Goal: Task Accomplishment & Management: Manage account settings

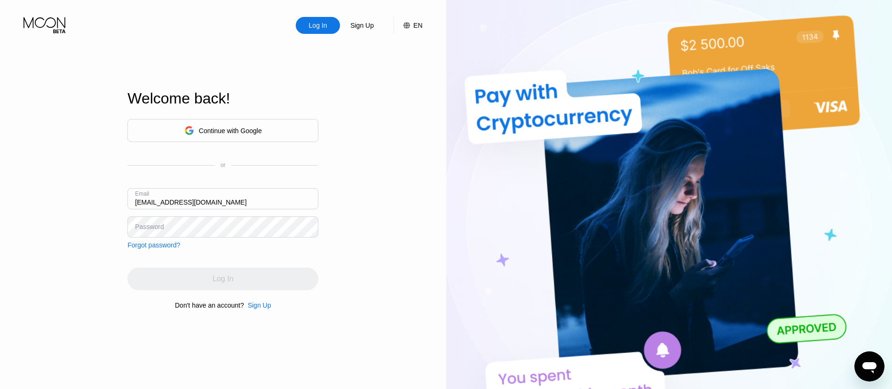
type input "[EMAIL_ADDRESS][DOMAIN_NAME]"
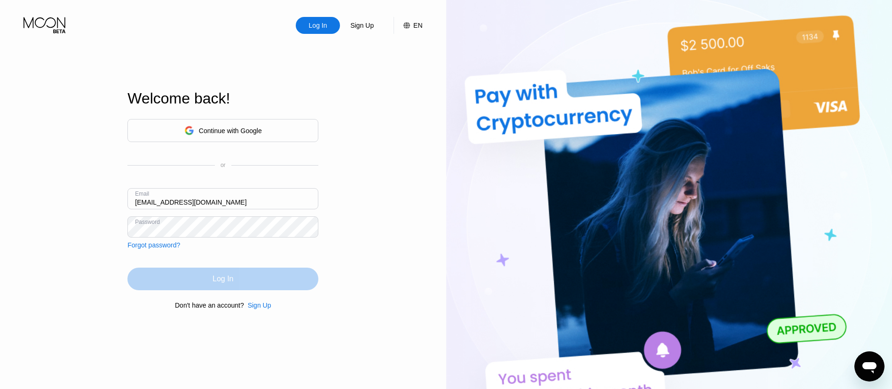
click at [204, 280] on div "Log In" at bounding box center [222, 279] width 191 height 23
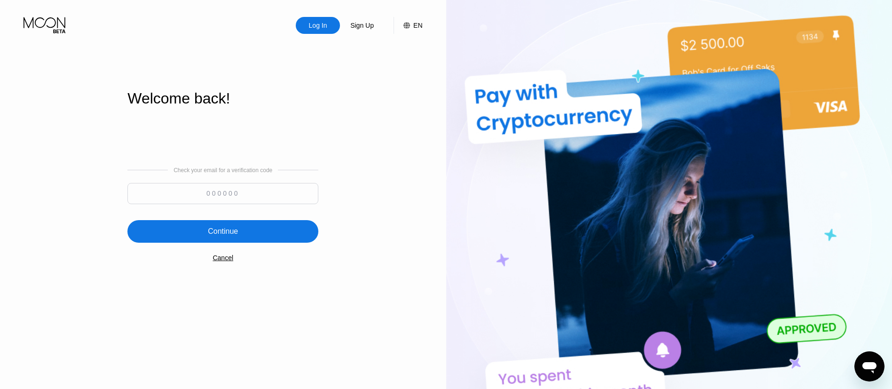
click at [215, 191] on input at bounding box center [222, 193] width 191 height 21
paste input "345671"
type input "345671"
click at [215, 233] on div "Continue" at bounding box center [223, 231] width 30 height 9
